Goal: Task Accomplishment & Management: Manage account settings

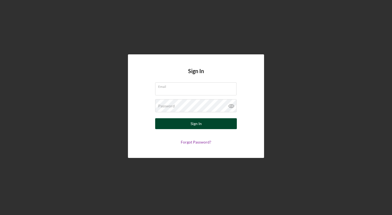
type input "[EMAIL_ADDRESS][DOMAIN_NAME]"
click at [194, 121] on div "Sign In" at bounding box center [196, 123] width 11 height 11
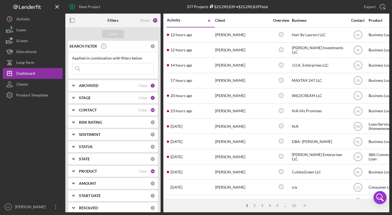
click at [93, 71] on input at bounding box center [112, 68] width 81 height 11
type input "[PERSON_NAME]"
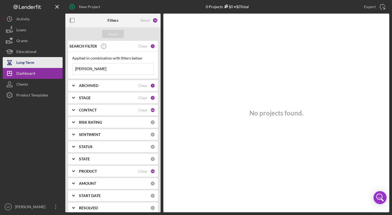
drag, startPoint x: 101, startPoint y: 68, endPoint x: 61, endPoint y: 66, distance: 40.1
click at [61, 67] on div "New Project 0 Projects $0 • $0 Total Export Icon/Export Filters Reset 74 Apply …" at bounding box center [196, 106] width 387 height 213
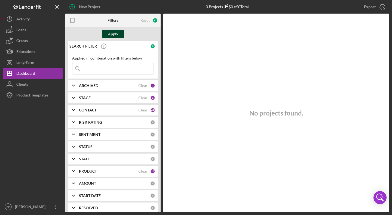
click at [114, 33] on div "Apply" at bounding box center [113, 34] width 10 height 8
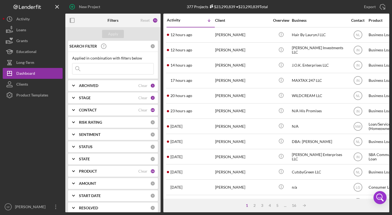
click at [119, 85] on div "ARCHIVED" at bounding box center [108, 86] width 59 height 4
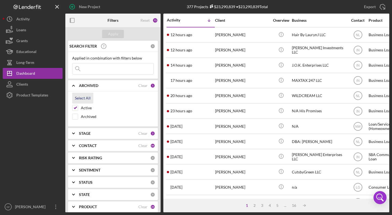
click at [81, 99] on div "Select All" at bounding box center [83, 98] width 16 height 11
checkbox input "true"
click at [117, 33] on div "Apply" at bounding box center [113, 34] width 10 height 8
click at [99, 70] on input at bounding box center [112, 68] width 81 height 11
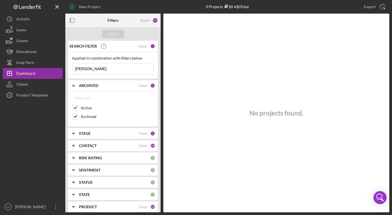
type input "[PERSON_NAME]"
click at [90, 148] on b "CONTACT" at bounding box center [88, 146] width 18 height 4
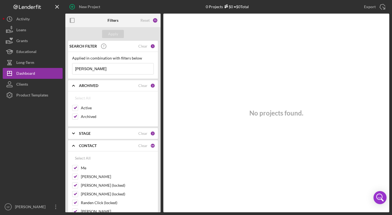
click at [135, 135] on div "STAGE" at bounding box center [108, 134] width 59 height 4
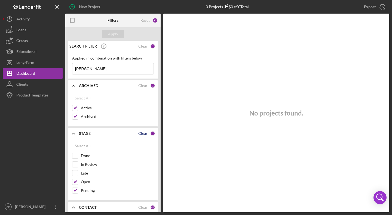
click at [140, 135] on div "Clear" at bounding box center [142, 134] width 9 height 4
checkbox input "false"
click at [84, 145] on div "Select All" at bounding box center [83, 146] width 16 height 11
checkbox input "true"
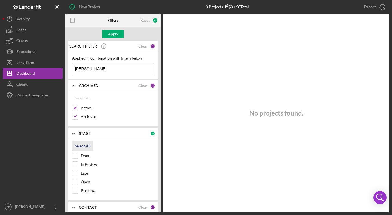
checkbox input "true"
click at [111, 35] on div "Apply" at bounding box center [113, 34] width 10 height 8
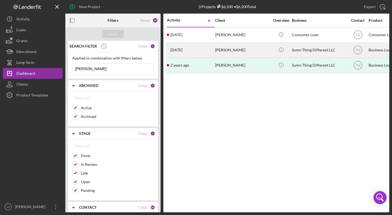
click at [228, 53] on div "[PERSON_NAME]" at bounding box center [242, 50] width 54 height 14
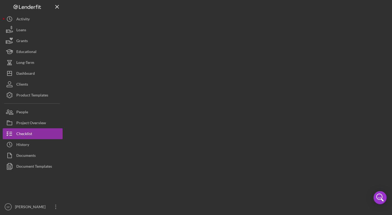
click at [228, 53] on div at bounding box center [227, 106] width 324 height 213
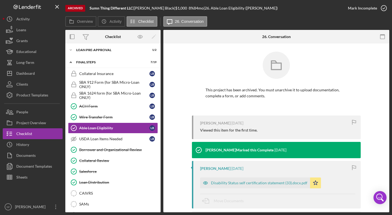
scroll to position [118, 0]
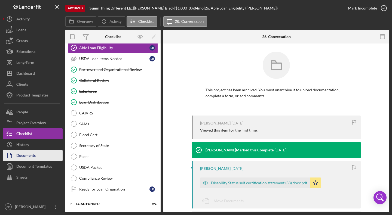
click at [30, 157] on div "Documents" at bounding box center [25, 156] width 19 height 12
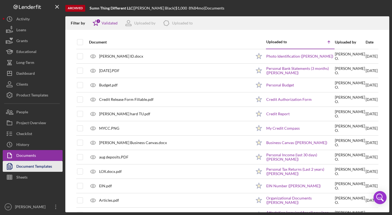
click at [32, 167] on div "Document Templates" at bounding box center [34, 167] width 36 height 12
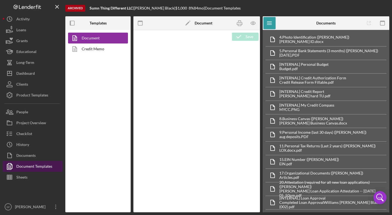
type textarea "Copy and paste, or create, your document template here."
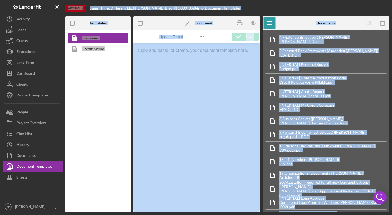
click at [99, 56] on div "Document Credit Memo" at bounding box center [97, 121] width 65 height 183
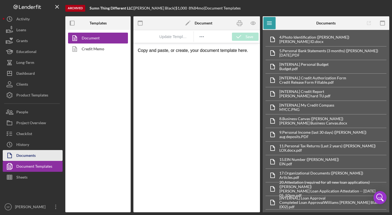
click at [12, 155] on icon "button" at bounding box center [10, 156] width 14 height 14
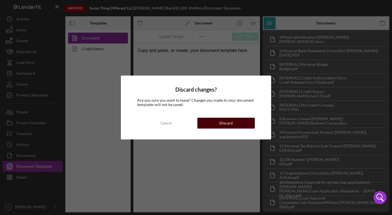
click at [237, 121] on button "Discard" at bounding box center [225, 123] width 57 height 11
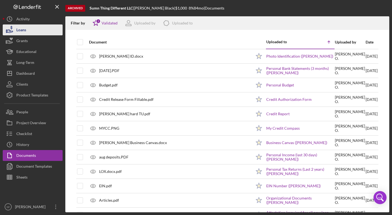
click at [22, 28] on div "Loans" at bounding box center [21, 31] width 10 height 12
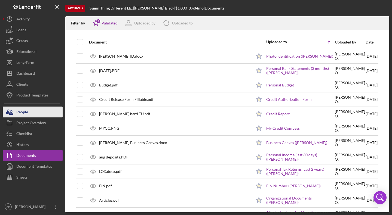
click at [37, 113] on button "People" at bounding box center [33, 112] width 60 height 11
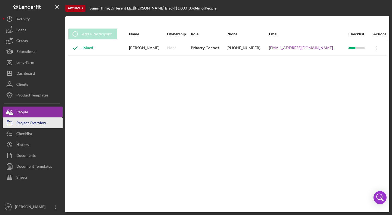
click at [35, 127] on div "Project Overview" at bounding box center [31, 124] width 30 height 12
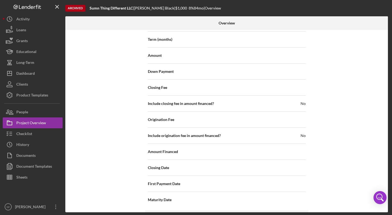
scroll to position [629, 0]
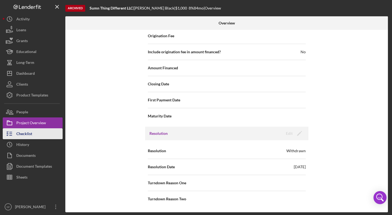
click at [22, 133] on div "Checklist" at bounding box center [24, 135] width 16 height 12
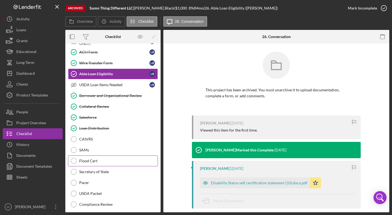
scroll to position [118, 0]
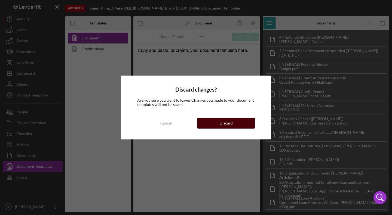
click at [239, 120] on button "Discard" at bounding box center [225, 123] width 57 height 11
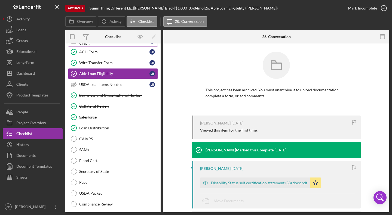
scroll to position [118, 0]
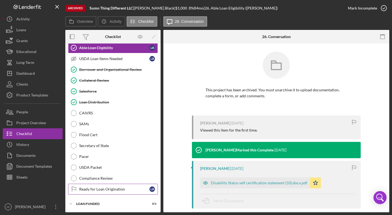
click at [102, 192] on div "Ready for Loan Origination" at bounding box center [114, 189] width 70 height 4
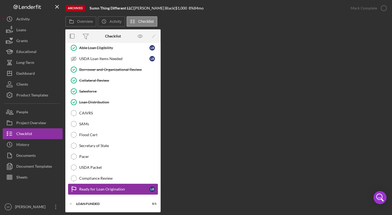
scroll to position [118, 0]
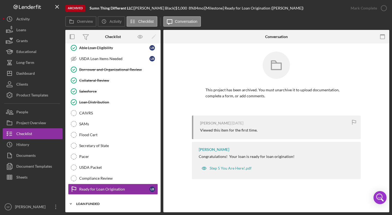
click at [92, 201] on div "Icon/Expander LOAN FUNDED 0 / 1" at bounding box center [112, 204] width 95 height 11
click at [91, 205] on div "LOAN FUNDED" at bounding box center [115, 204] width 78 height 3
click at [36, 113] on button "People" at bounding box center [33, 112] width 60 height 11
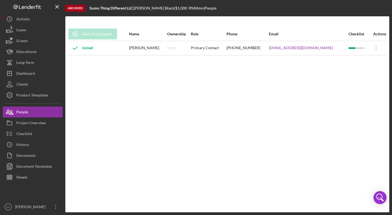
click at [138, 47] on div "[PERSON_NAME]" at bounding box center [147, 48] width 37 height 14
click at [87, 47] on div "Joined" at bounding box center [80, 48] width 25 height 14
click at [24, 32] on div "Loans" at bounding box center [21, 31] width 10 height 12
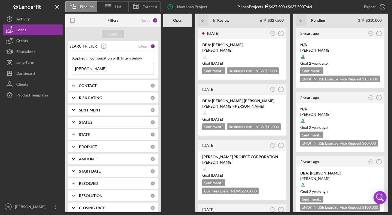
drag, startPoint x: 96, startPoint y: 71, endPoint x: 71, endPoint y: 69, distance: 24.6
click at [71, 69] on div "Applied in combination with filters below johnson Icon/Menu Close" at bounding box center [113, 65] width 90 height 27
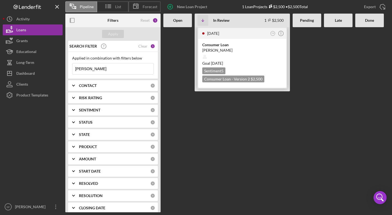
type input "[PERSON_NAME]"
click at [246, 49] on div "[PERSON_NAME]" at bounding box center [242, 50] width 80 height 5
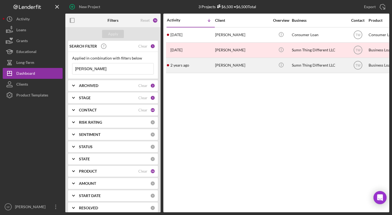
click at [232, 65] on div "[PERSON_NAME]" at bounding box center [242, 65] width 54 height 14
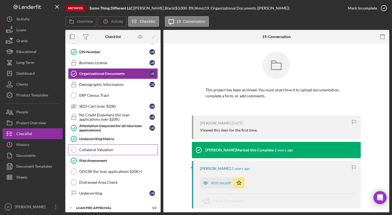
scroll to position [184, 0]
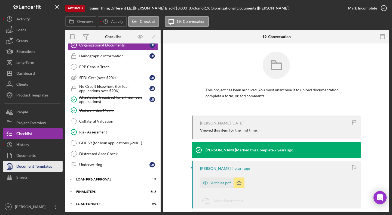
click at [52, 164] on div "Document Templates" at bounding box center [34, 167] width 36 height 12
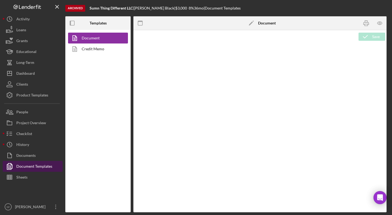
type textarea "Copy and paste, or create, your document template here."
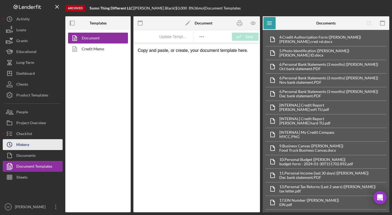
click at [26, 144] on div "History" at bounding box center [22, 145] width 13 height 12
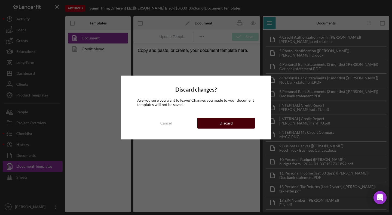
click at [236, 122] on button "Discard" at bounding box center [225, 123] width 57 height 11
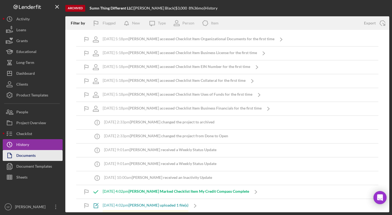
click at [26, 158] on div "Documents" at bounding box center [25, 156] width 19 height 12
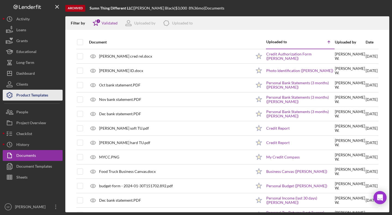
click at [34, 93] on div "Product Templates" at bounding box center [32, 96] width 32 height 12
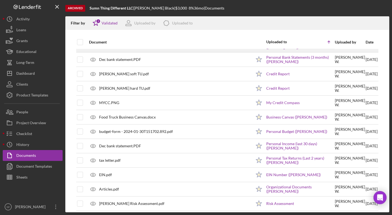
scroll to position [82, 0]
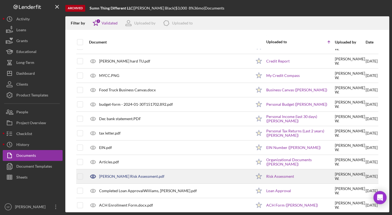
click at [133, 178] on div "[PERSON_NAME] Risk Assessment.pdf" at bounding box center [131, 177] width 65 height 4
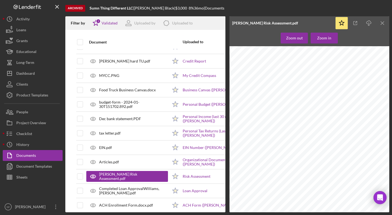
scroll to position [0, 0]
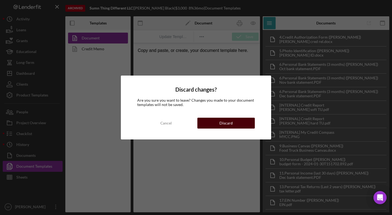
click at [212, 125] on button "Discard" at bounding box center [225, 123] width 57 height 11
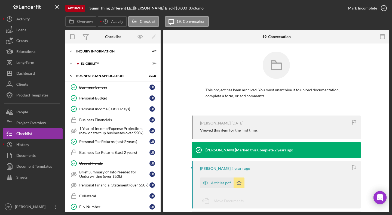
scroll to position [101, 0]
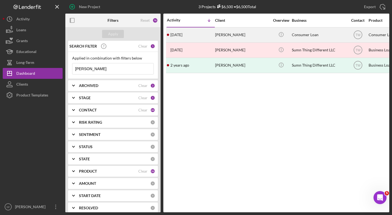
click at [182, 36] on time "[DATE]" at bounding box center [176, 35] width 12 height 4
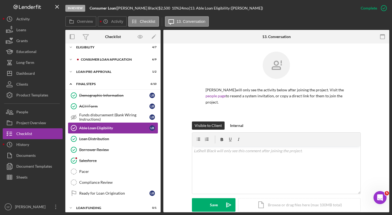
scroll to position [20, 0]
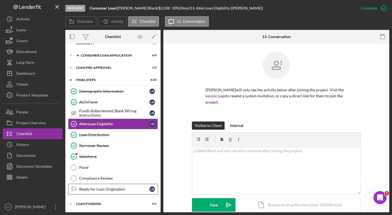
click at [96, 188] on div "Ready for Loan Origination" at bounding box center [114, 189] width 70 height 4
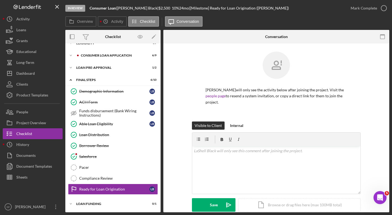
scroll to position [50, 0]
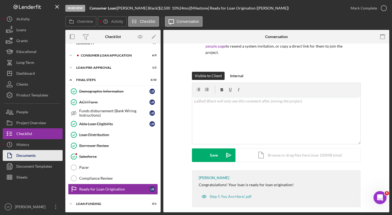
click at [33, 159] on div "Documents" at bounding box center [25, 156] width 19 height 12
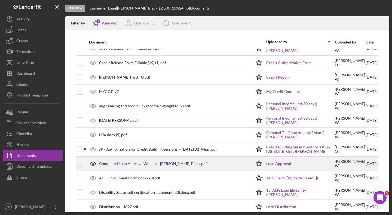
scroll to position [131, 0]
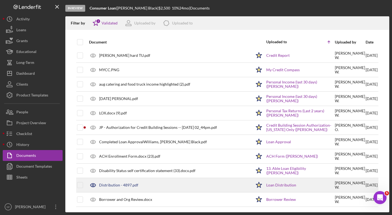
click at [109, 187] on div "Distribution - 4897.pdf" at bounding box center [118, 185] width 39 height 4
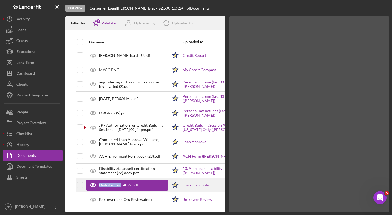
click at [109, 187] on div "Distribution - 4897.pdf" at bounding box center [118, 185] width 39 height 4
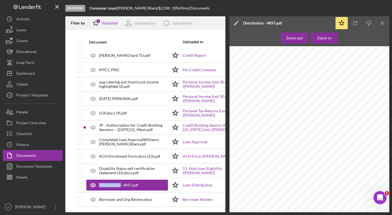
scroll to position [681, 0]
click at [384, 23] on icon "Icon/Menu Close" at bounding box center [383, 23] width 12 height 12
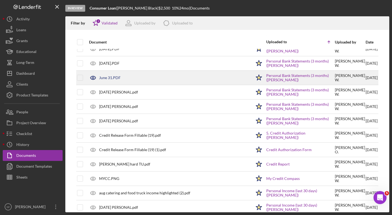
scroll to position [0, 0]
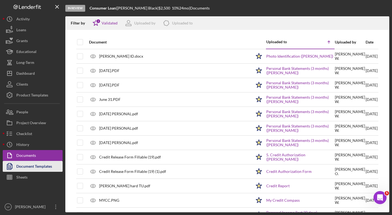
click at [15, 161] on icon "button" at bounding box center [10, 167] width 14 height 14
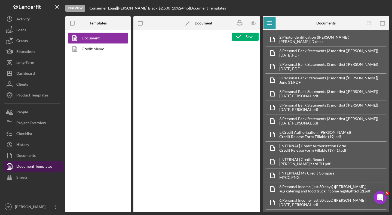
type textarea "<h1>Wiring Instructions</h1> <p style="text-align: left">Borrower Name:&nbsp; <…"
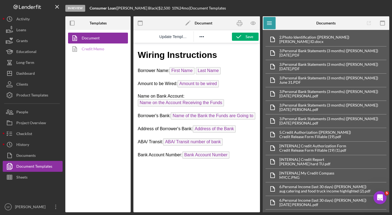
click at [94, 46] on link "Credit Memo" at bounding box center [96, 49] width 57 height 11
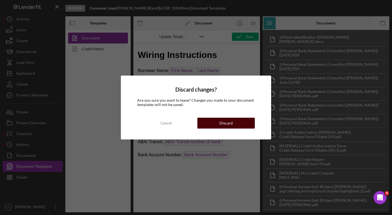
click at [205, 121] on button "Discard" at bounding box center [225, 123] width 57 height 11
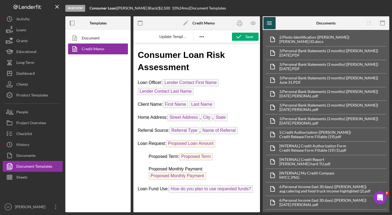
click at [270, 22] on line "button" at bounding box center [269, 22] width 4 height 0
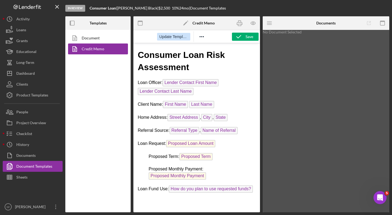
click at [179, 36] on span "Update Template" at bounding box center [173, 37] width 29 height 4
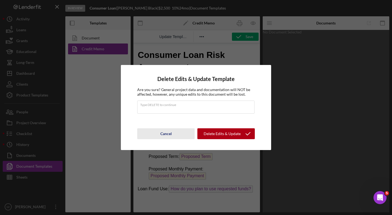
click at [165, 136] on div "Cancel" at bounding box center [165, 134] width 11 height 11
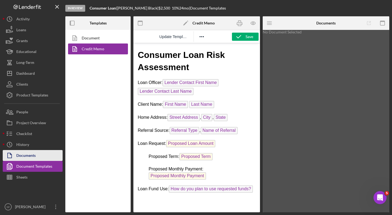
click at [24, 157] on div "Documents" at bounding box center [25, 156] width 19 height 12
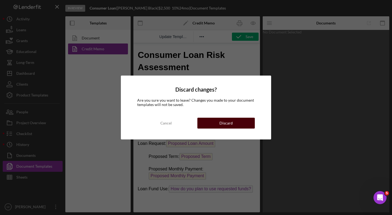
click at [227, 120] on div "Discard" at bounding box center [225, 123] width 13 height 11
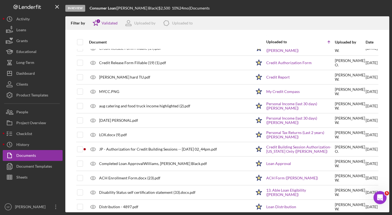
scroll to position [131, 0]
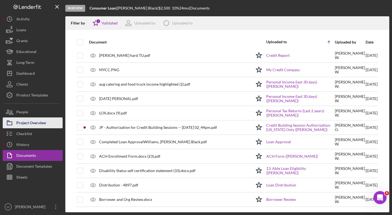
click at [22, 124] on div "Project Overview" at bounding box center [31, 124] width 30 height 12
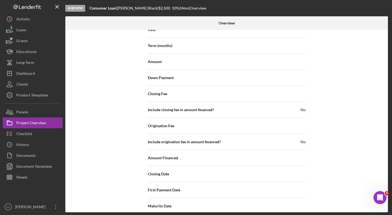
scroll to position [548, 0]
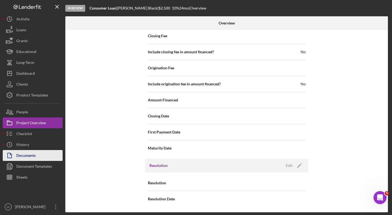
click at [36, 157] on button "Documents" at bounding box center [33, 155] width 60 height 11
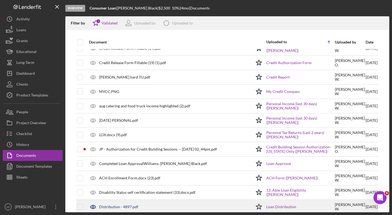
scroll to position [131, 0]
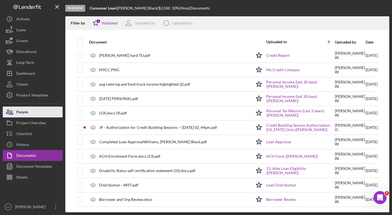
click at [29, 113] on button "People" at bounding box center [33, 112] width 60 height 11
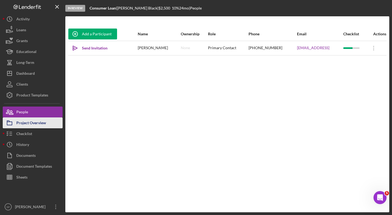
click at [29, 124] on div "Project Overview" at bounding box center [31, 124] width 30 height 12
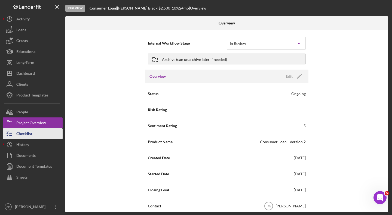
click at [25, 138] on div "Checklist" at bounding box center [24, 135] width 16 height 12
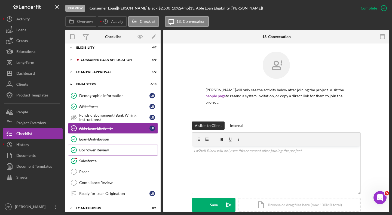
scroll to position [20, 0]
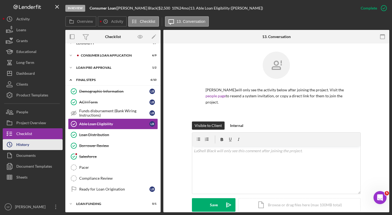
click at [10, 146] on icon "Icon/History" at bounding box center [10, 145] width 14 height 14
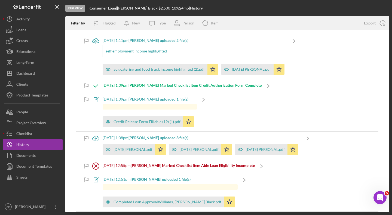
scroll to position [109, 0]
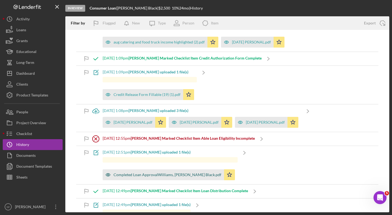
click at [134, 177] on div "Completed Loan ApprovalWilliams, Travis ,LaShell Black.pdf" at bounding box center [168, 175] width 108 height 4
